Goal: Task Accomplishment & Management: Complete application form

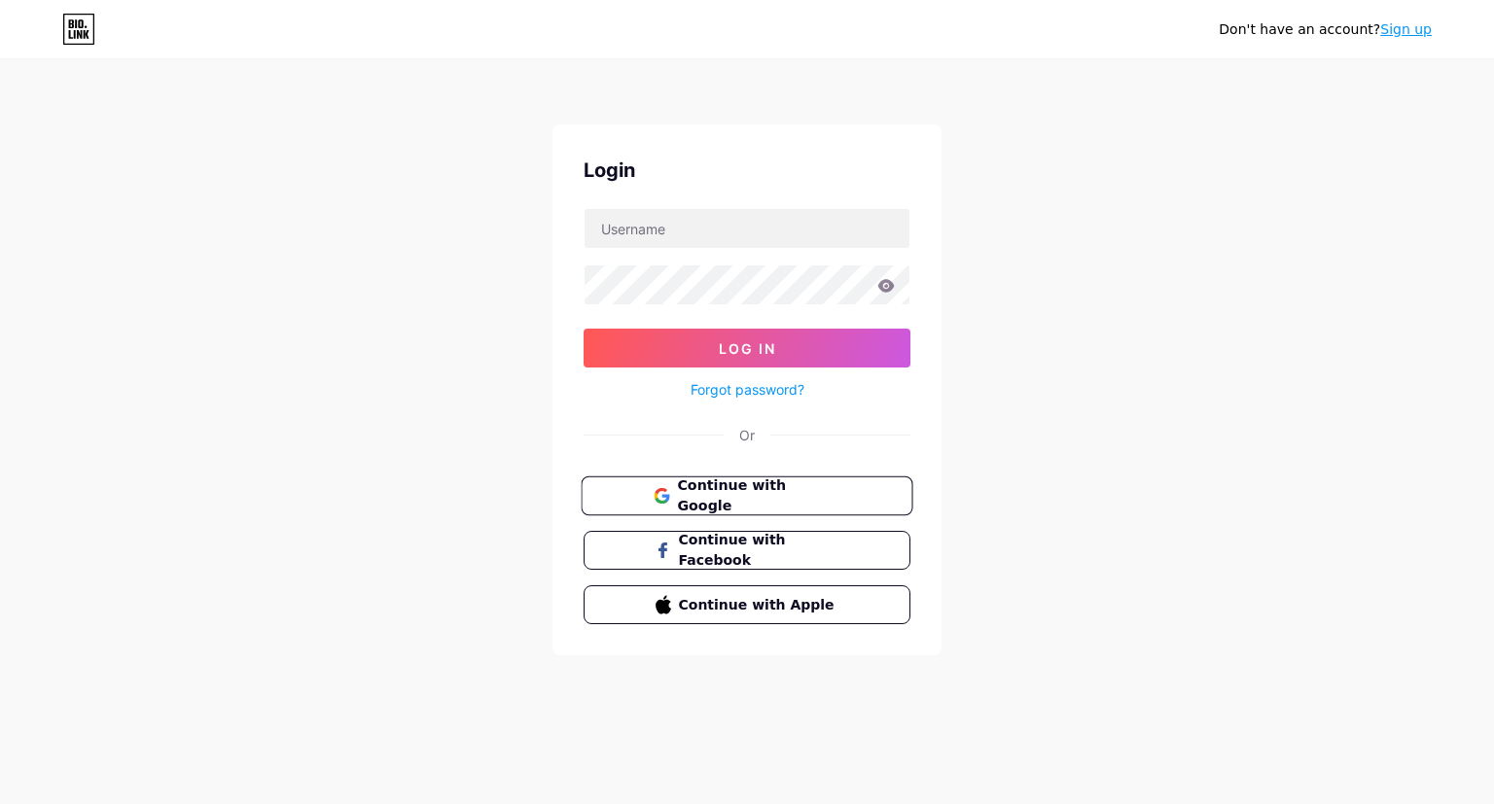
click at [769, 497] on span "Continue with Google" at bounding box center [758, 496] width 162 height 42
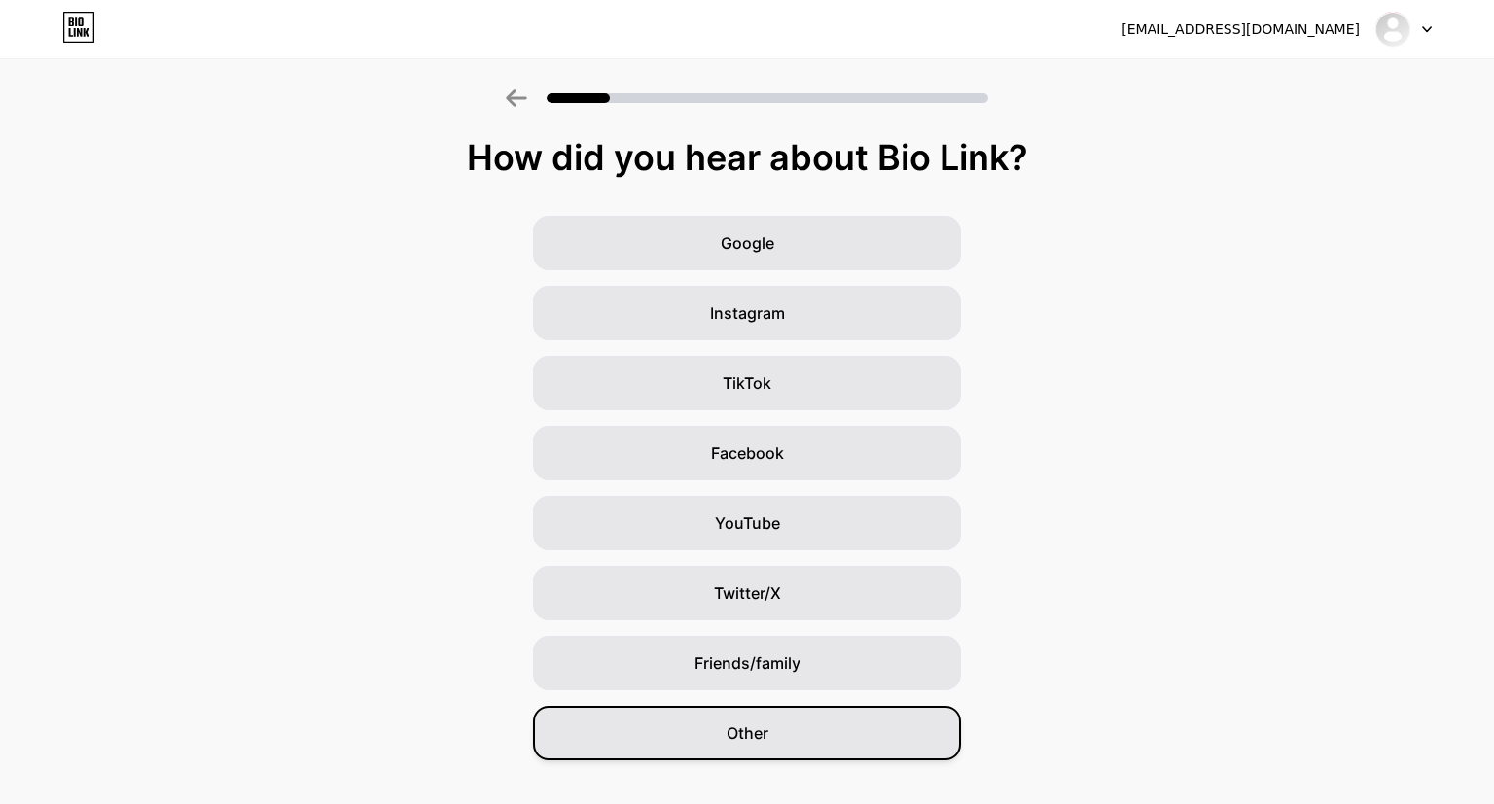
click at [852, 749] on div "Other" at bounding box center [747, 733] width 428 height 54
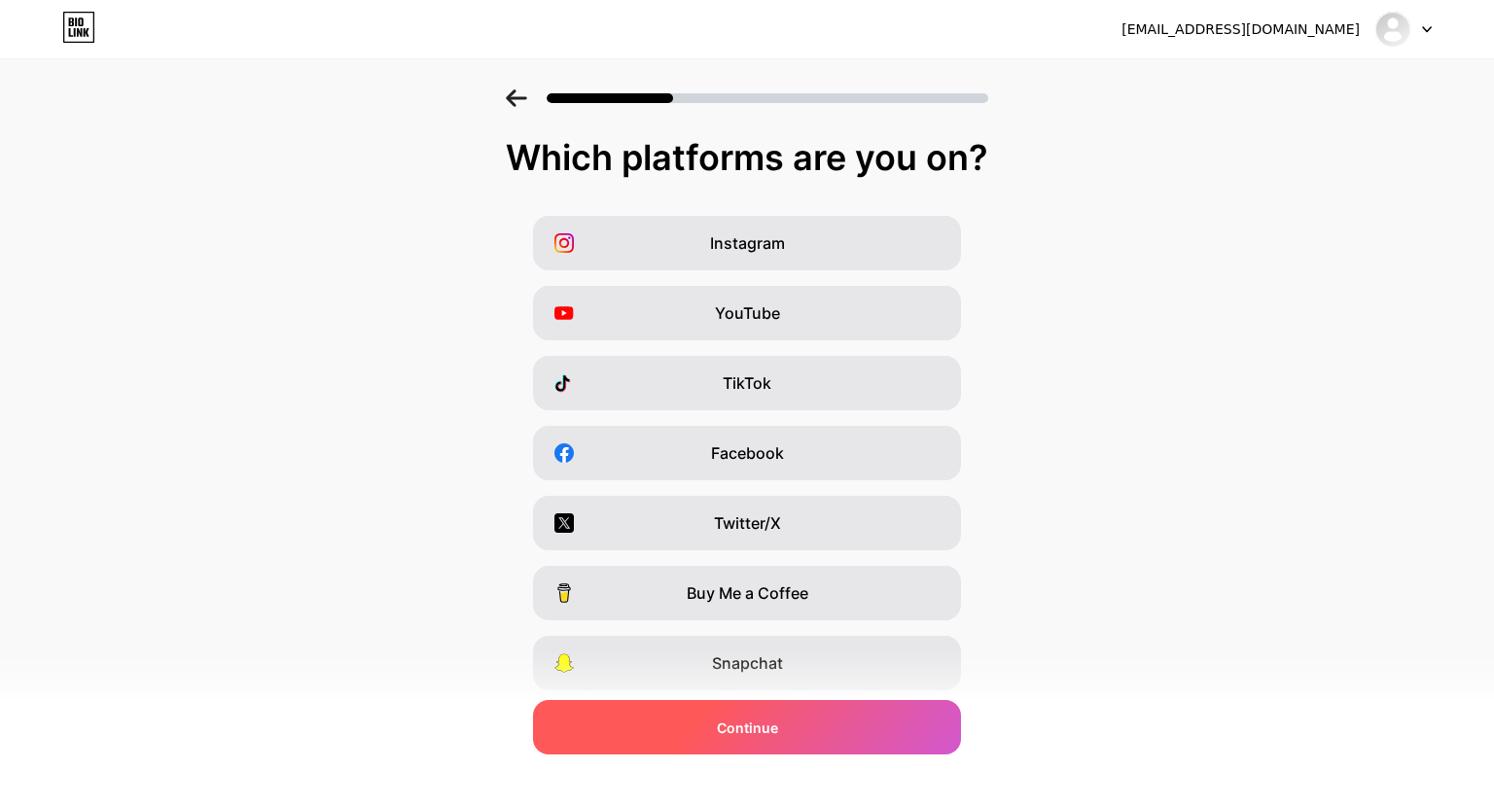
click at [862, 741] on div "Continue" at bounding box center [747, 727] width 428 height 54
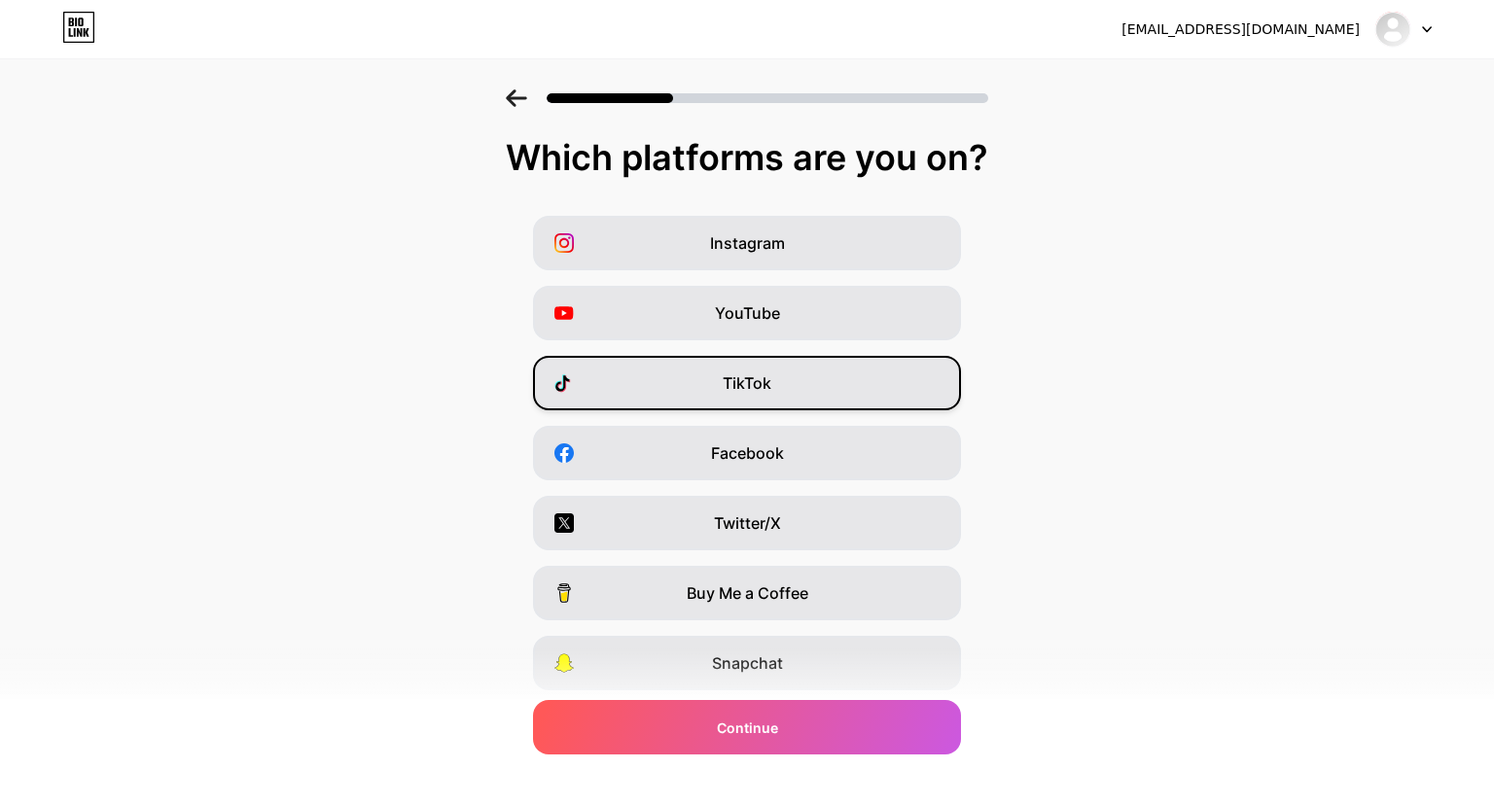
click at [862, 395] on div "TikTok" at bounding box center [747, 383] width 428 height 54
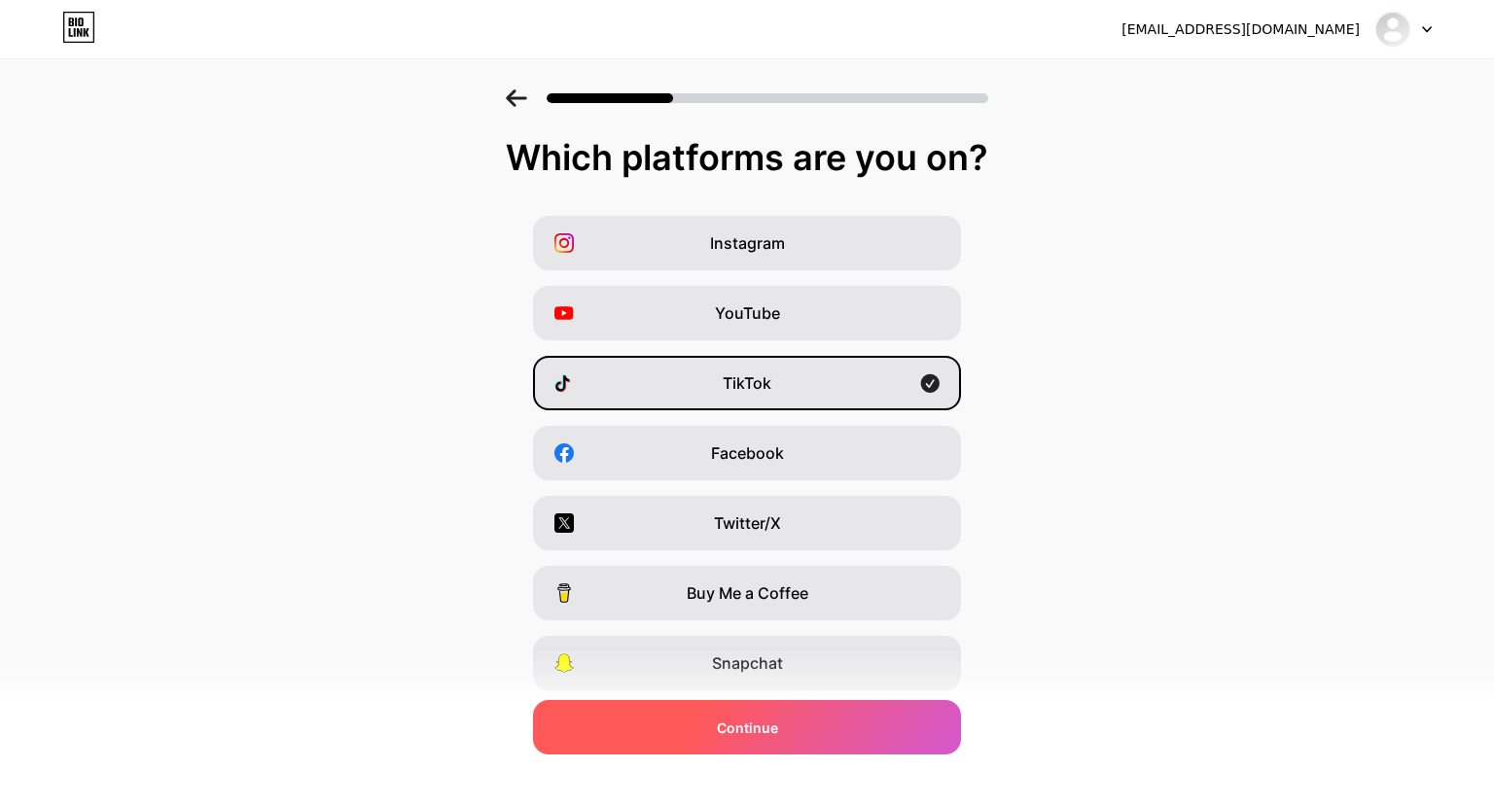
click at [843, 743] on div "Continue" at bounding box center [747, 727] width 428 height 54
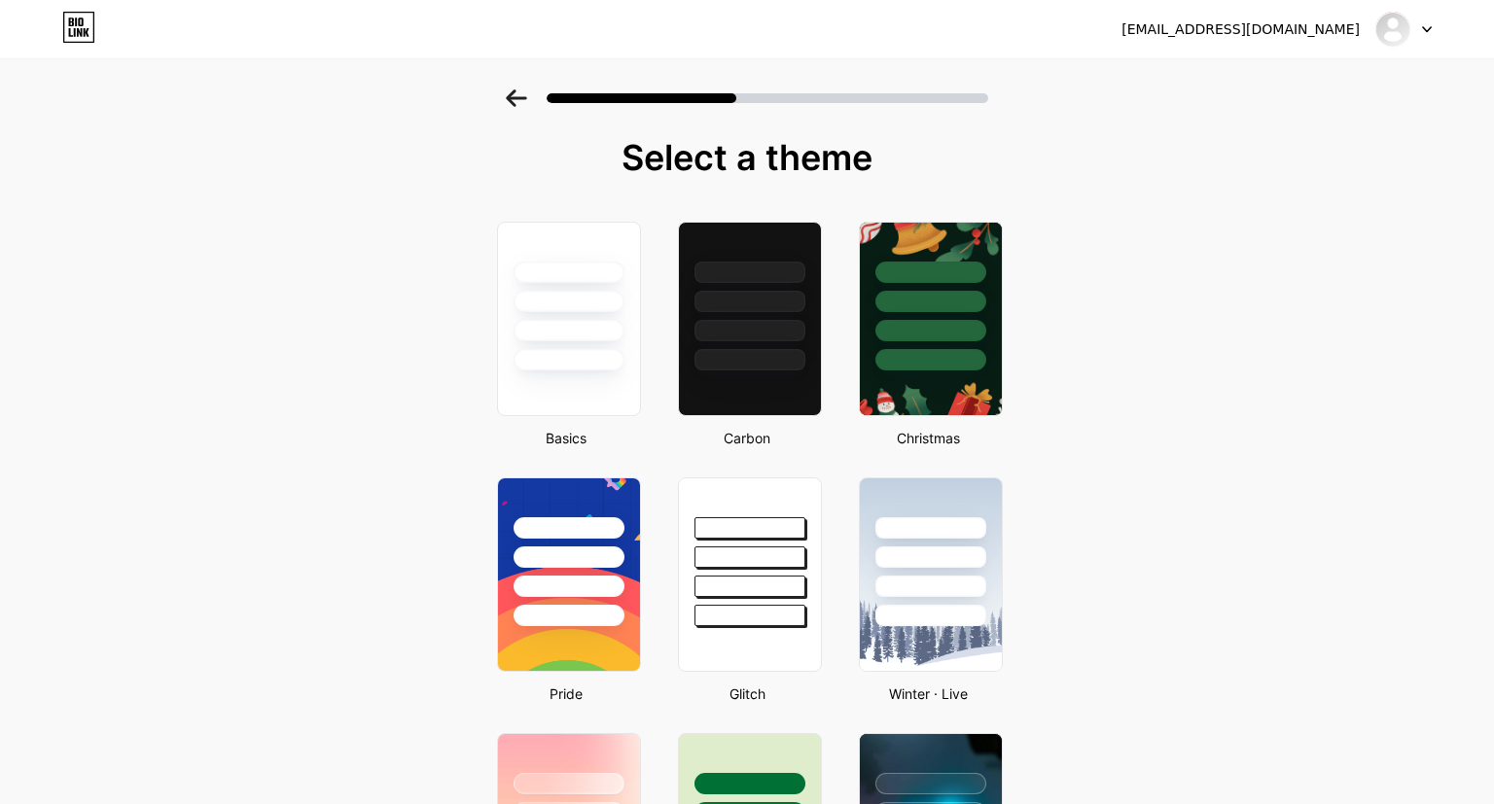
click at [543, 351] on div at bounding box center [568, 361] width 114 height 22
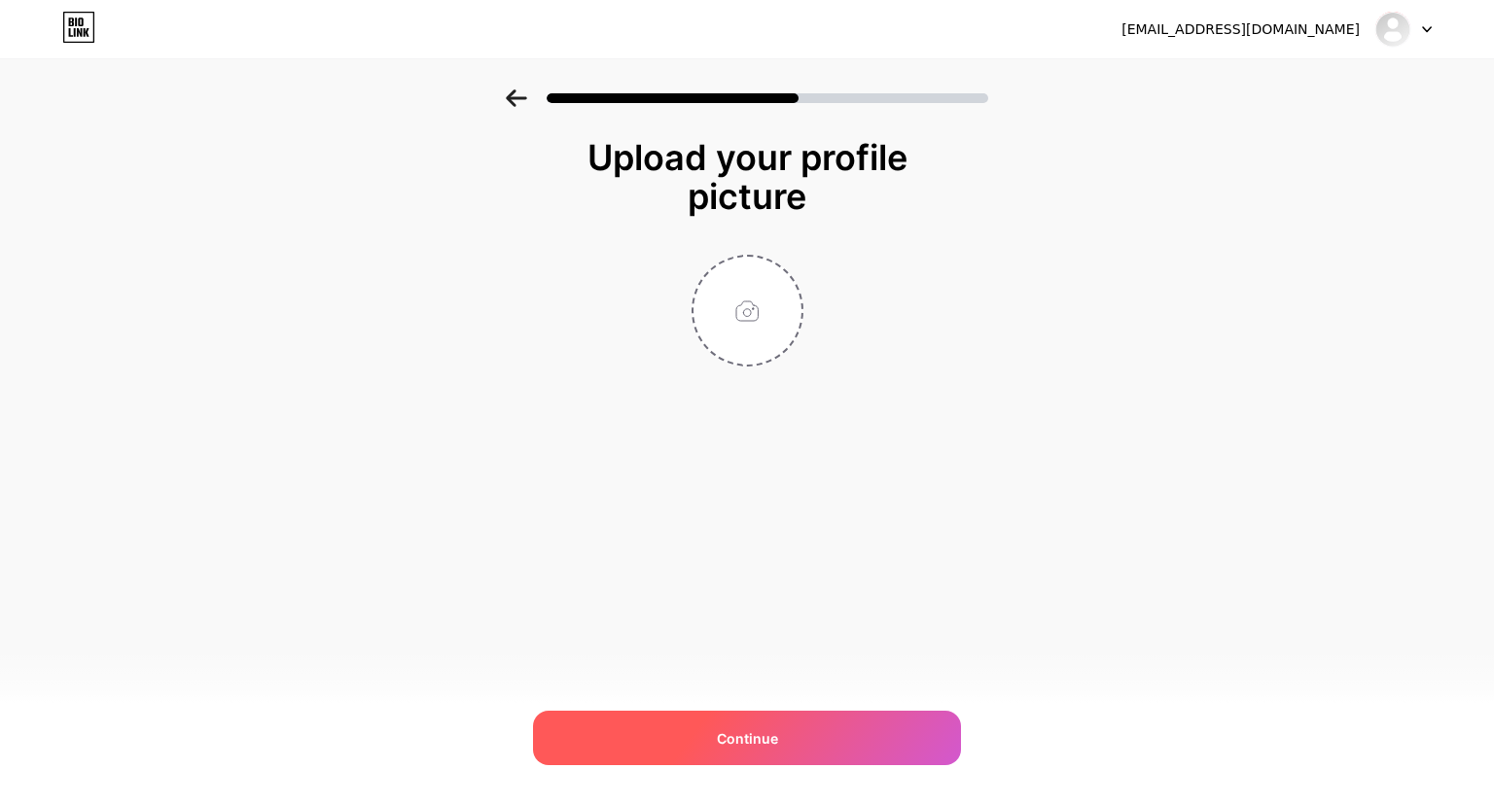
click at [846, 738] on div "Continue" at bounding box center [747, 738] width 428 height 54
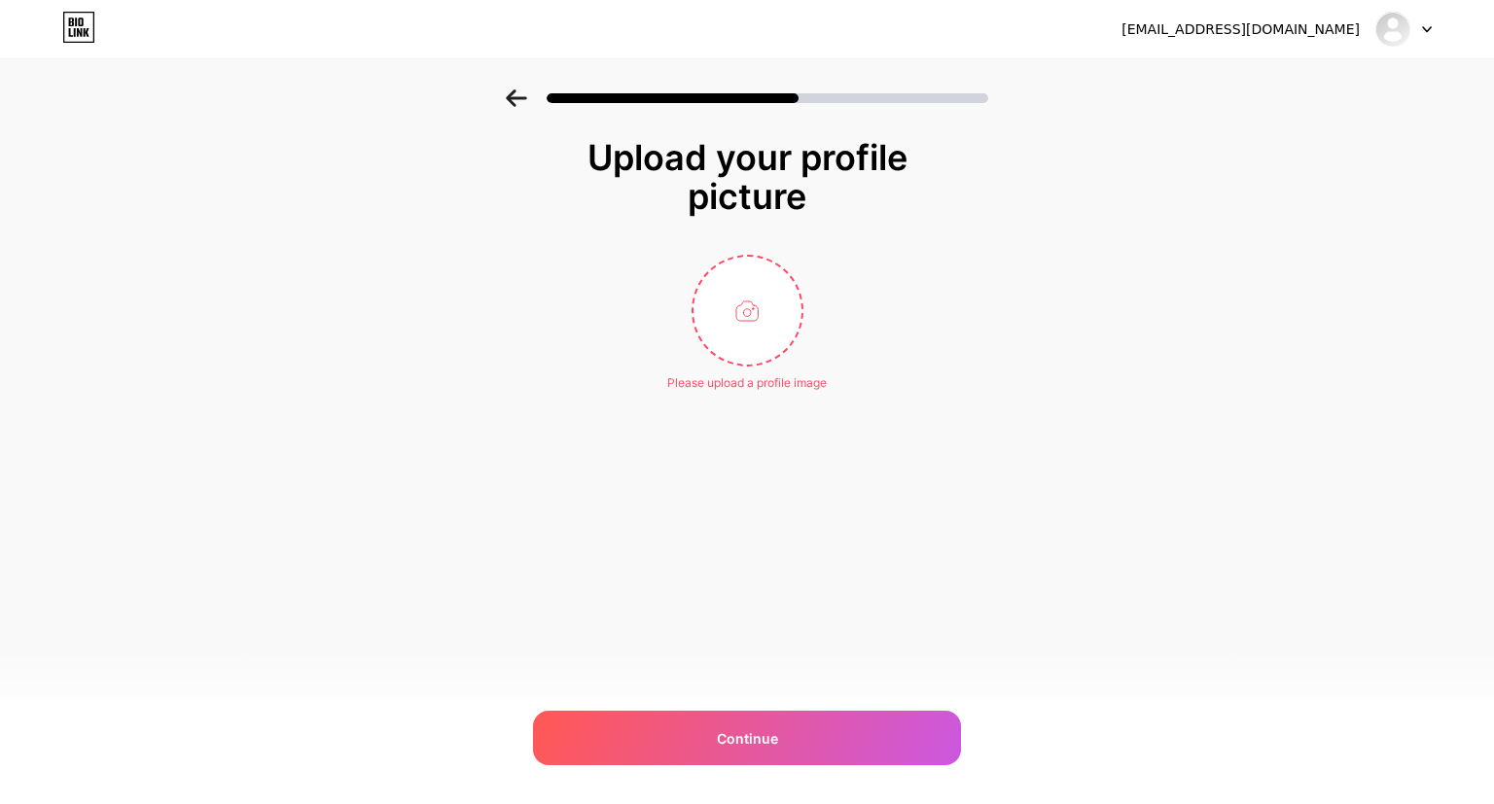
click at [744, 669] on div "devantri14@gmail.com Logout Link Copied Upload your profile picture Please uplo…" at bounding box center [747, 402] width 1494 height 804
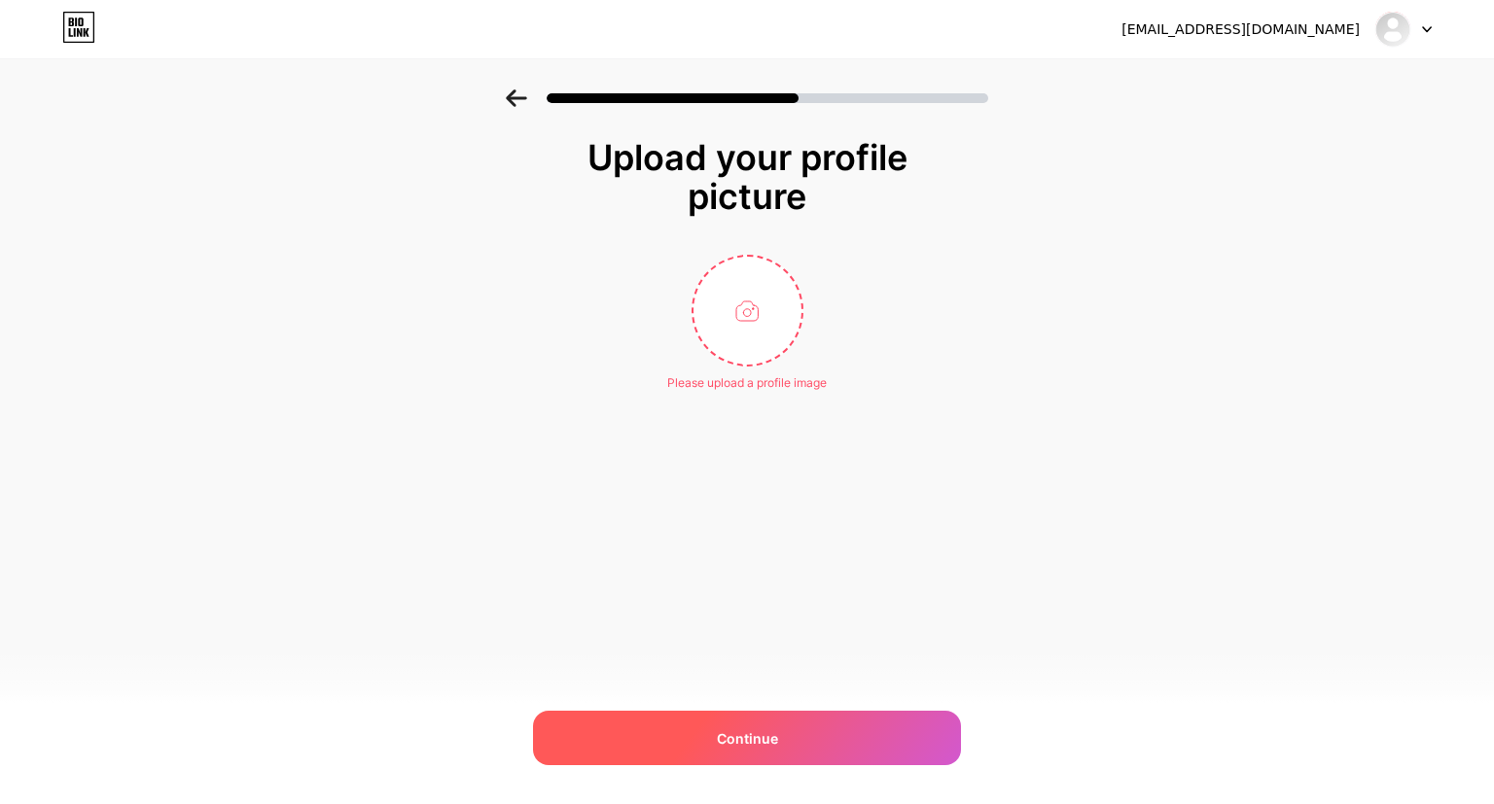
click at [745, 761] on div "Continue" at bounding box center [747, 738] width 428 height 54
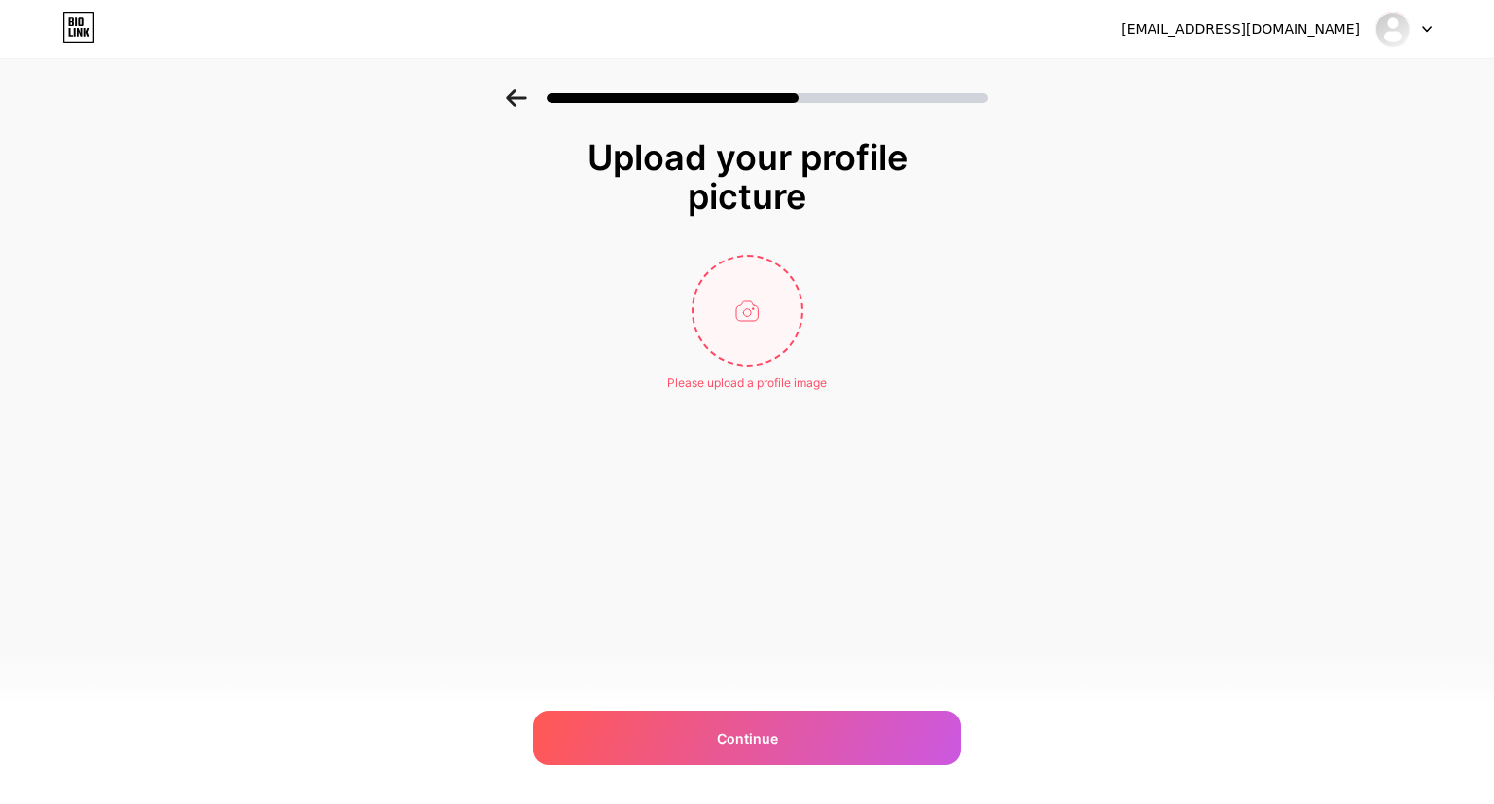
click at [721, 311] on input "file" at bounding box center [747, 311] width 108 height 108
type input "C:\fakepath\ChatGPT Image 7 Okt 2025, 06.27.08.png"
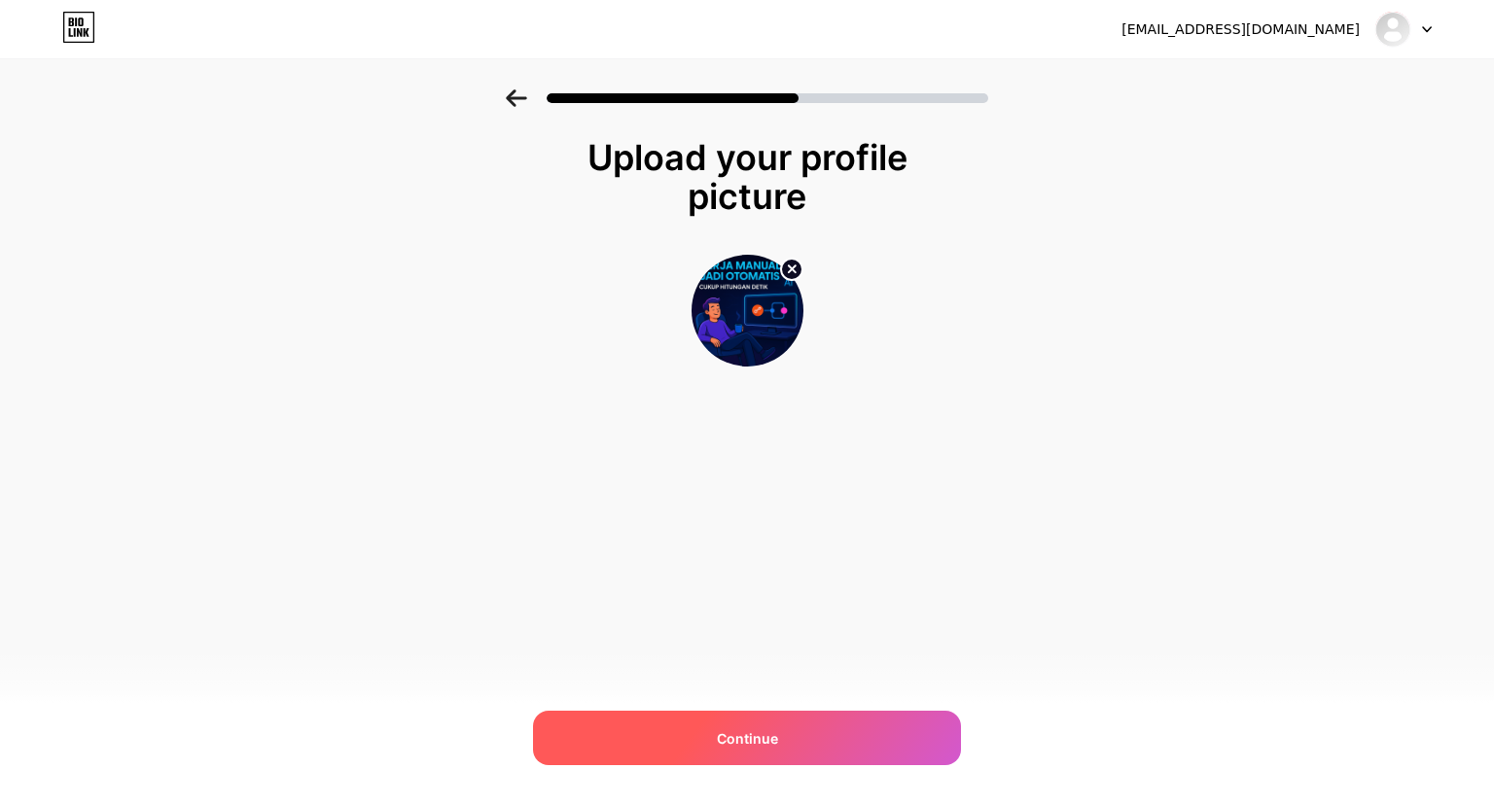
click at [799, 745] on div "Continue" at bounding box center [747, 738] width 428 height 54
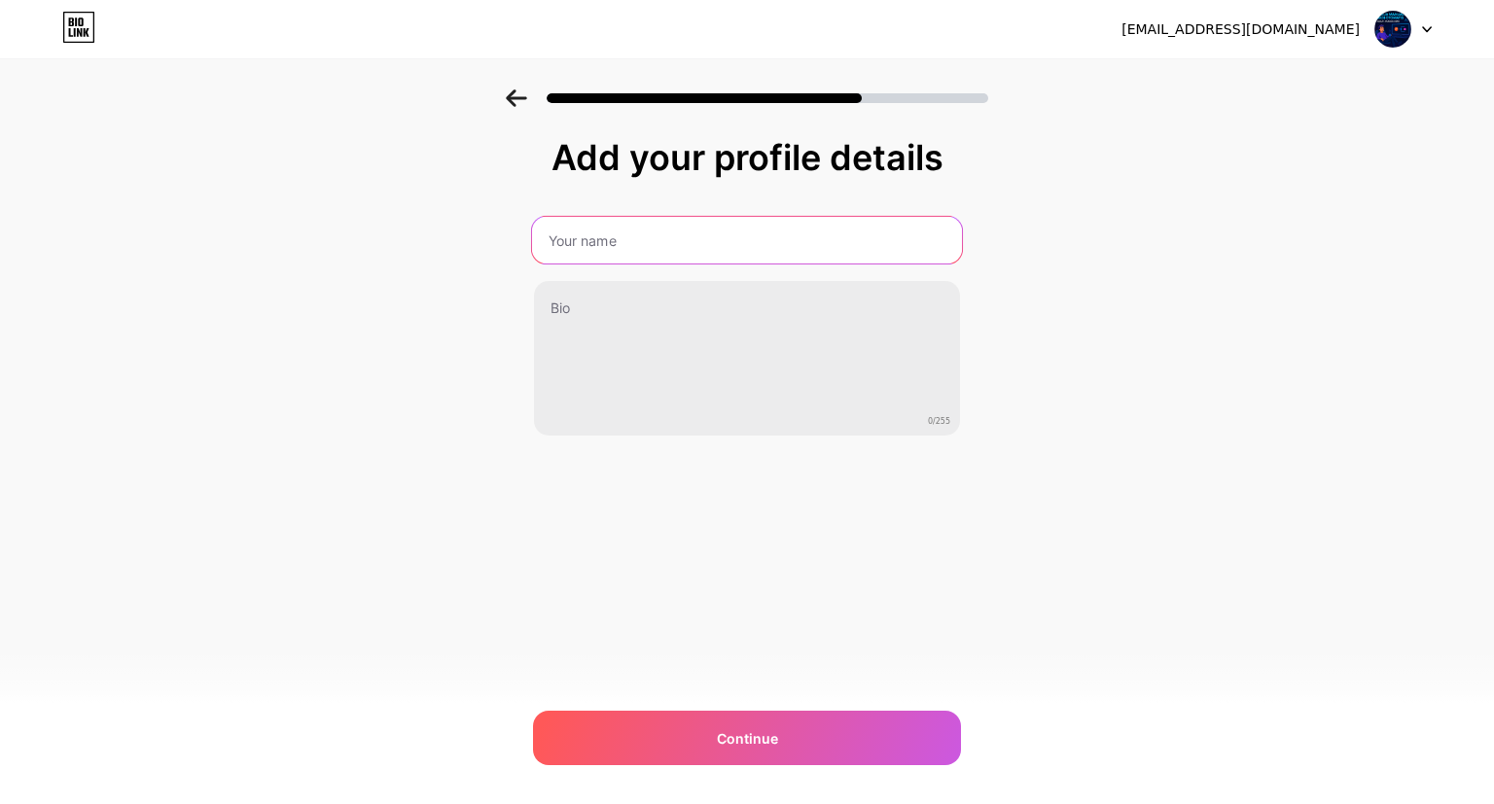
click at [597, 244] on input "text" at bounding box center [747, 240] width 430 height 47
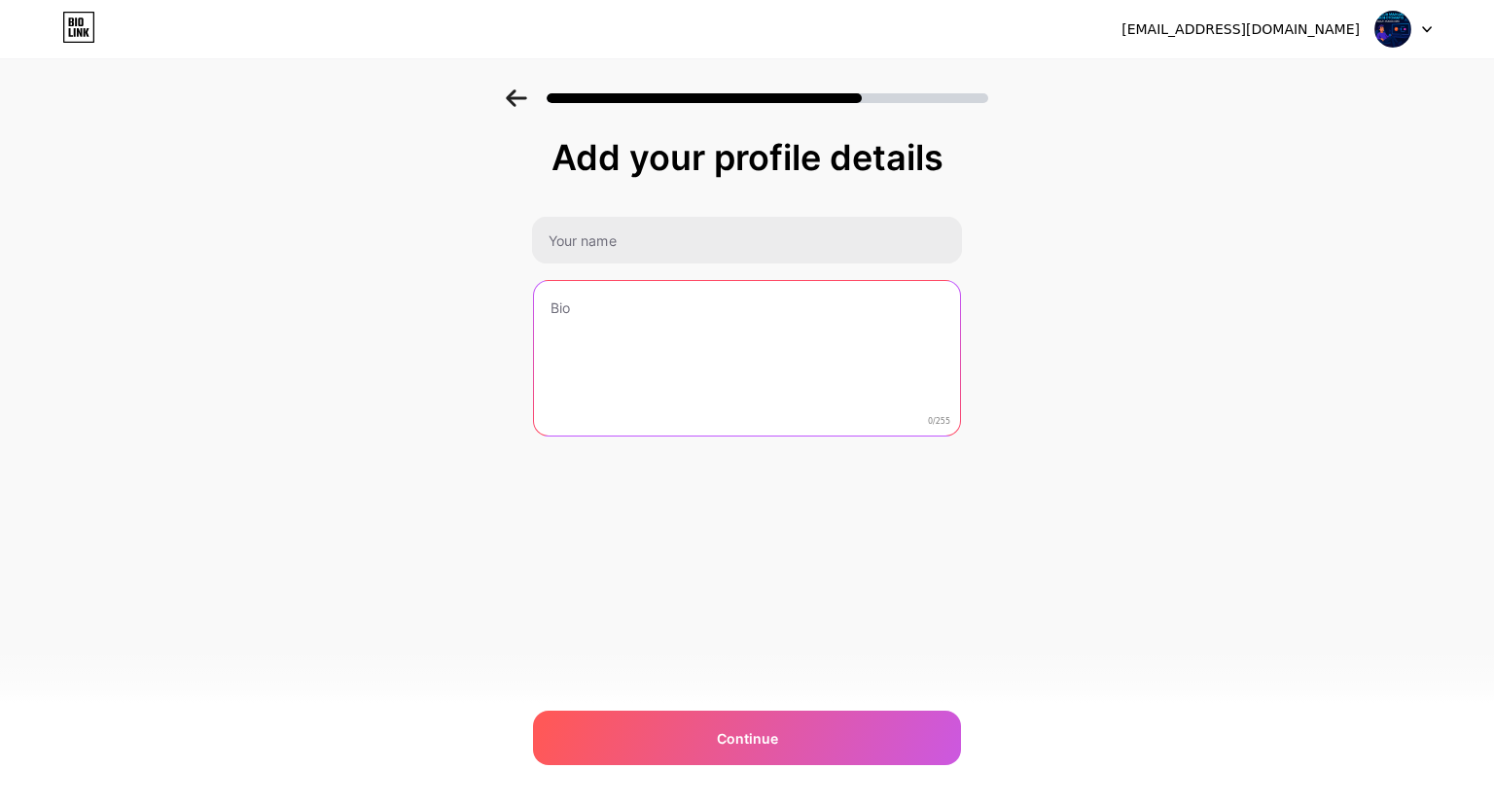
click at [646, 375] on textarea at bounding box center [747, 359] width 426 height 157
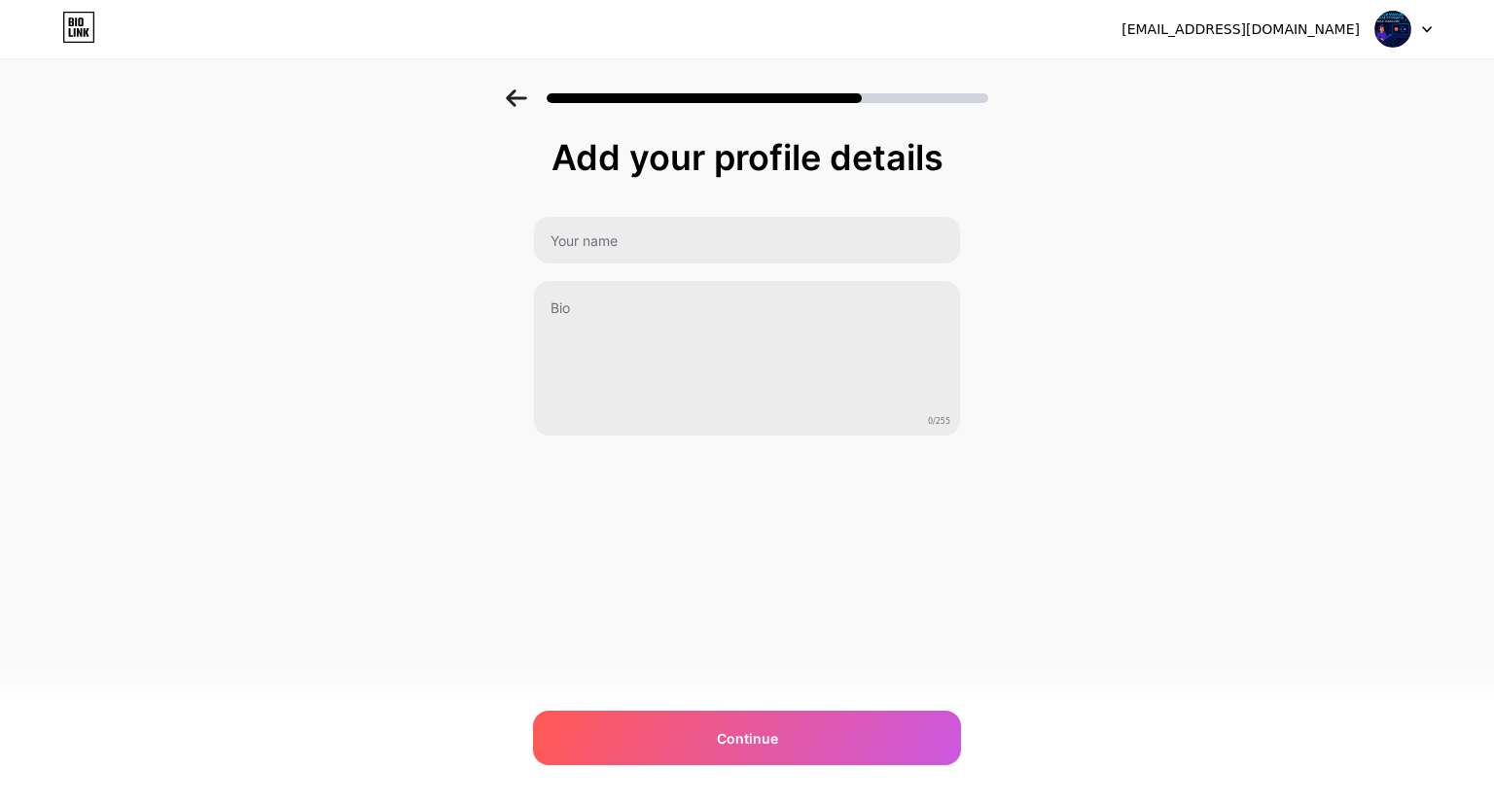
click at [1402, 21] on img at bounding box center [1392, 29] width 37 height 37
click at [1240, 77] on li "Logout" at bounding box center [1309, 79] width 241 height 53
